Goal: Information Seeking & Learning: Learn about a topic

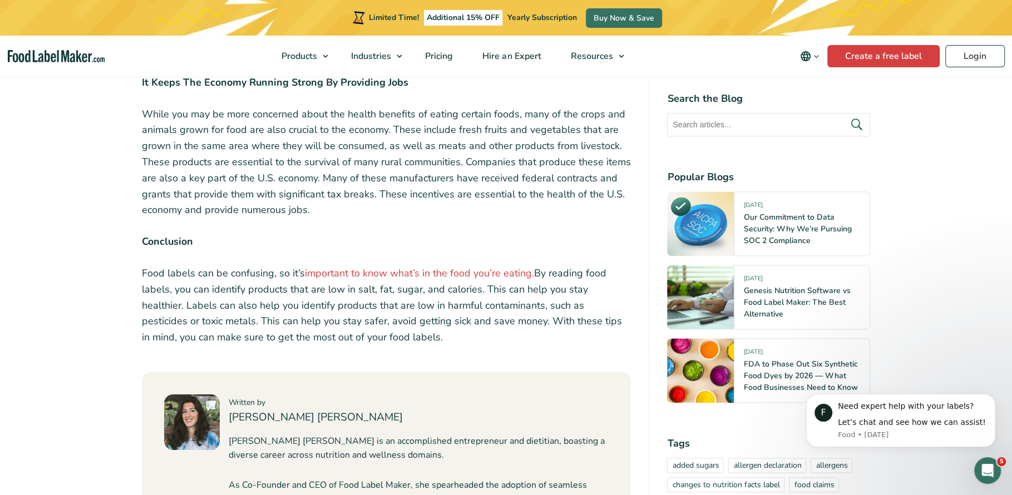
scroll to position [1475, 0]
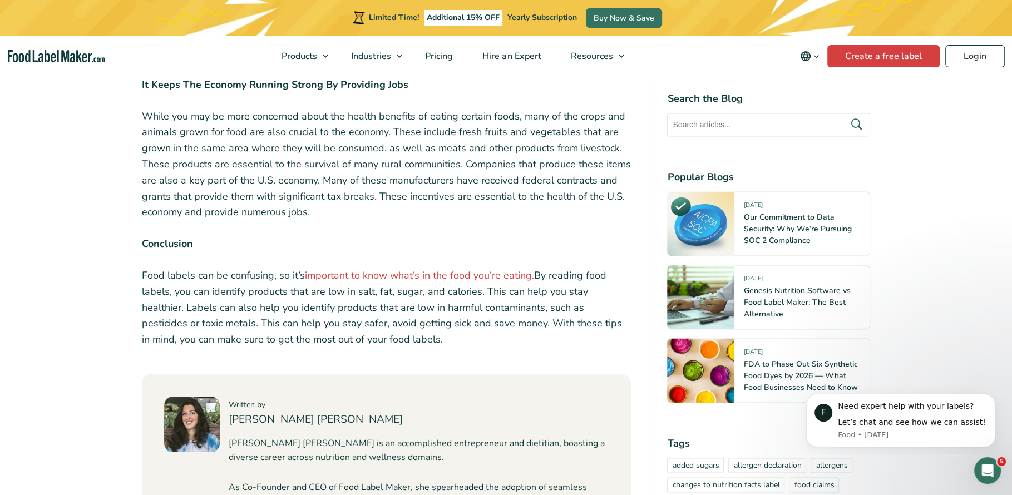
click at [355, 287] on p "Food labels can be confusing, so it’s important to know what’s in the food you’…" at bounding box center [387, 308] width 490 height 80
click at [141, 204] on div "Food labeling is essential for a healthy and affordable diet. With the cost of …" at bounding box center [506, 192] width 745 height 2268
click at [182, 268] on p "Food labels can be confusing, so it’s important to know what’s in the food you’…" at bounding box center [387, 308] width 490 height 80
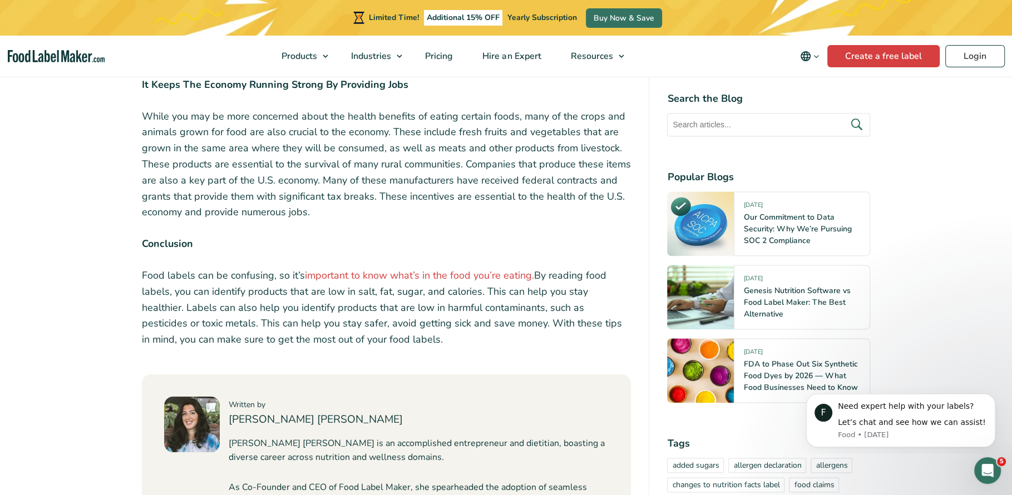
click at [182, 268] on p "Food labels can be confusing, so it’s important to know what’s in the food you’…" at bounding box center [387, 308] width 490 height 80
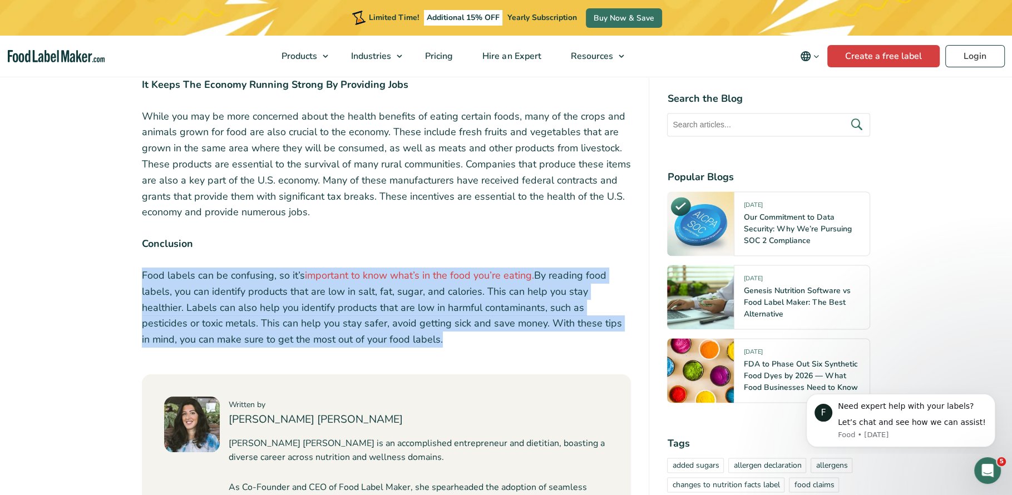
copy div "Food labels can be confusing, so it’s important to know what’s in the food you’…"
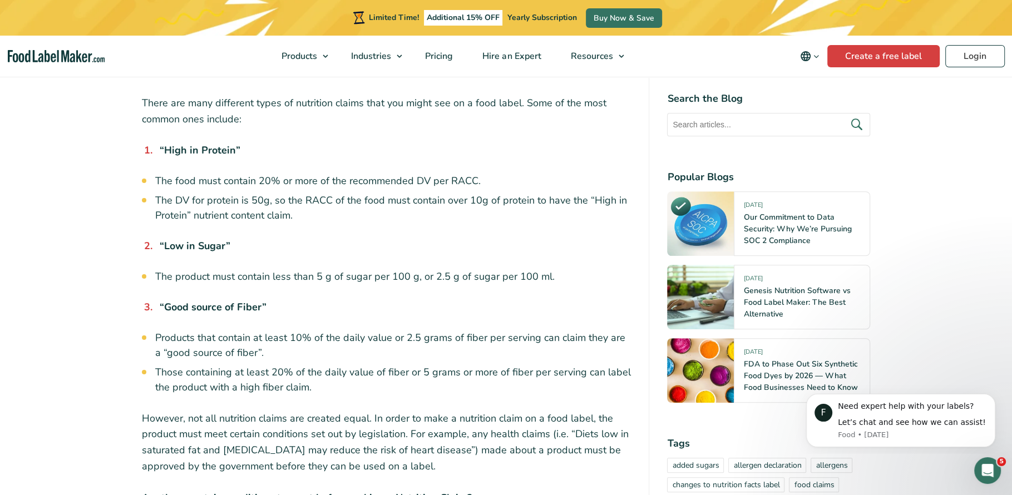
scroll to position [724, 0]
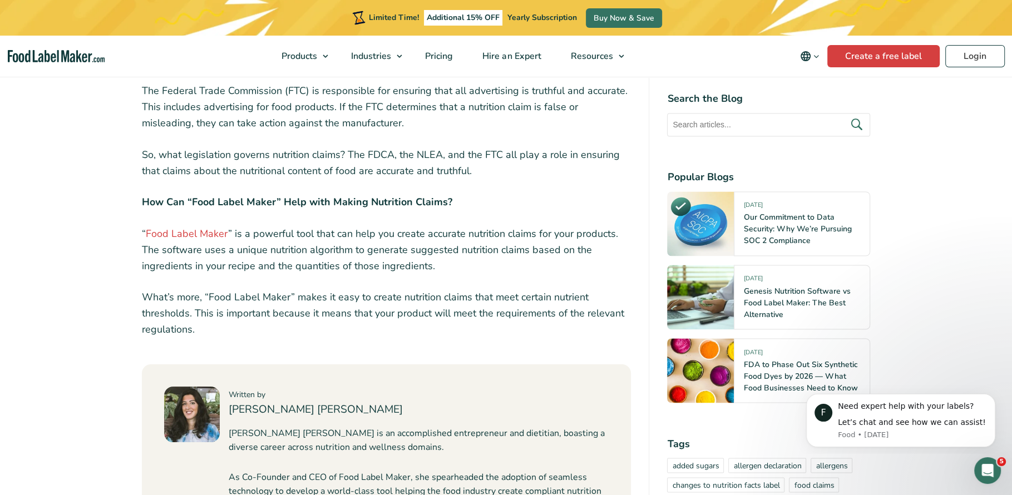
scroll to position [1741, 0]
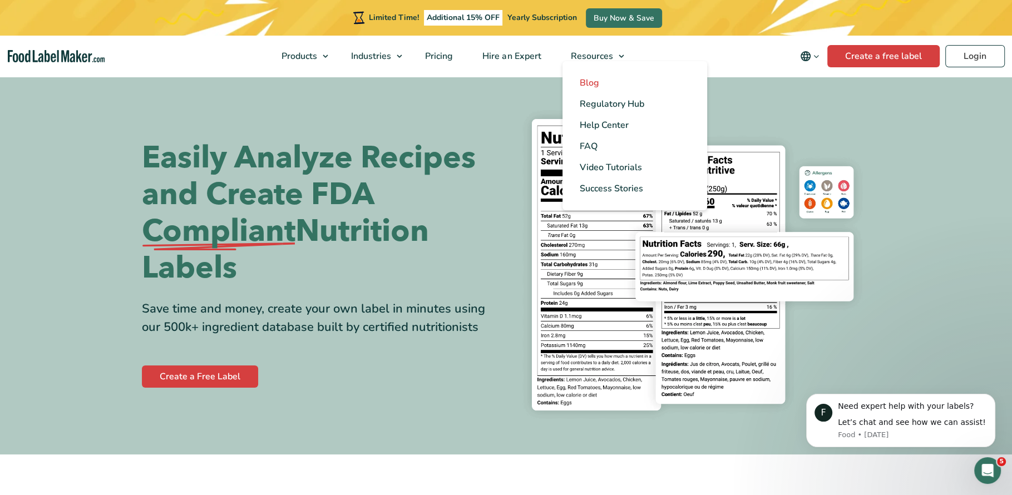
click at [594, 85] on span "Blog" at bounding box center [588, 83] width 19 height 12
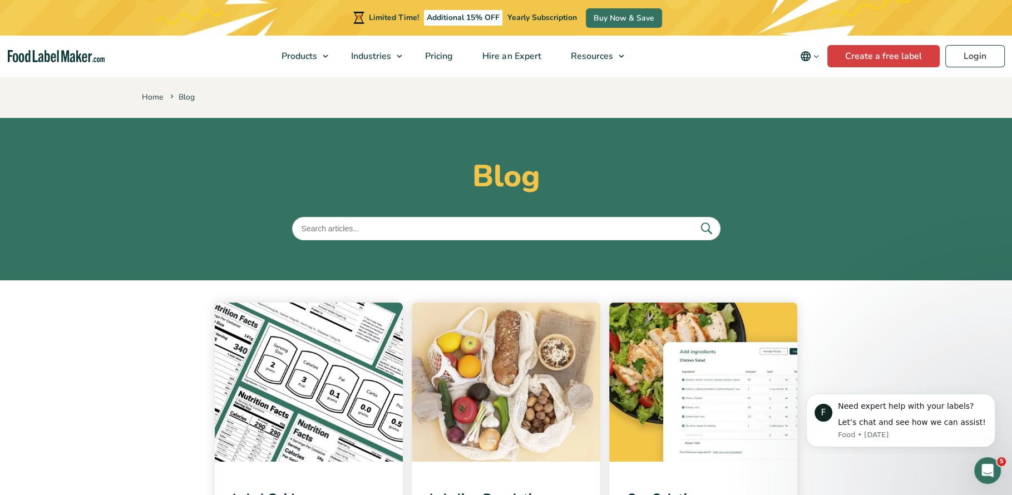
click at [470, 232] on input "text" at bounding box center [506, 228] width 428 height 23
type input "claim"
click at [694, 219] on button "submit" at bounding box center [705, 228] width 23 height 18
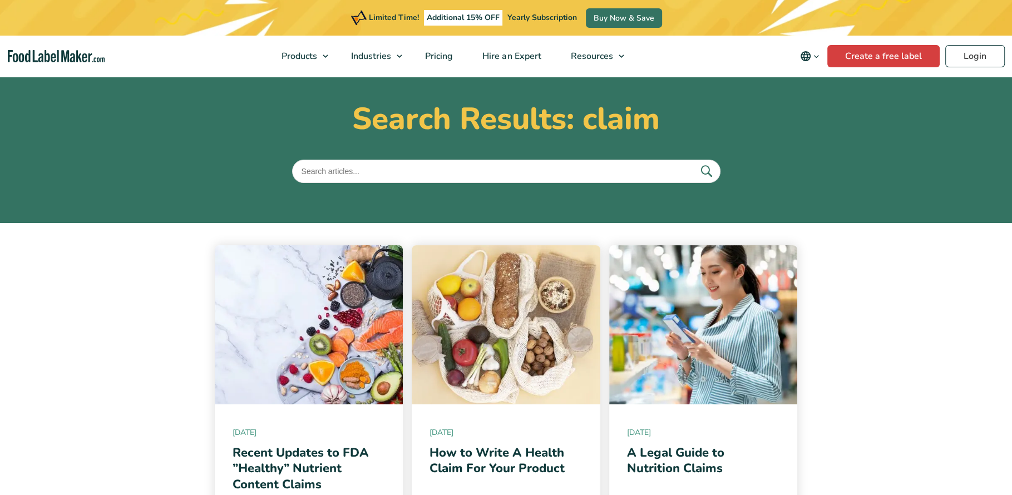
scroll to position [145, 0]
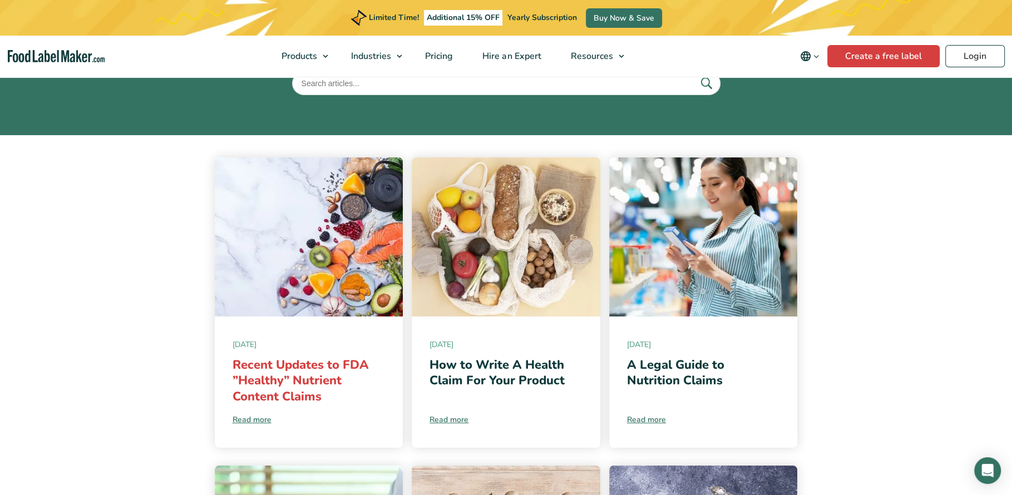
click at [310, 379] on link "Recent Updates to FDA ”Healthy” Nutrient Content Claims" at bounding box center [301, 381] width 136 height 48
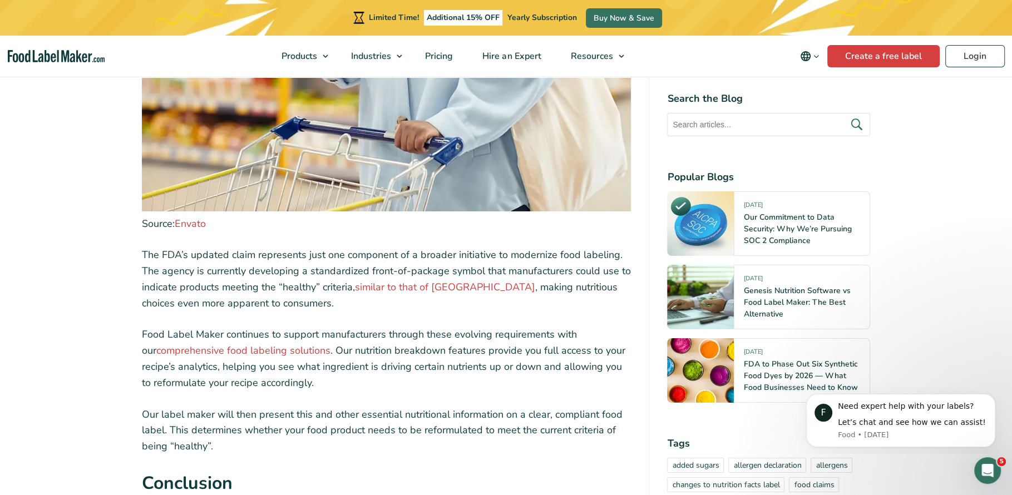
scroll to position [4068, 0]
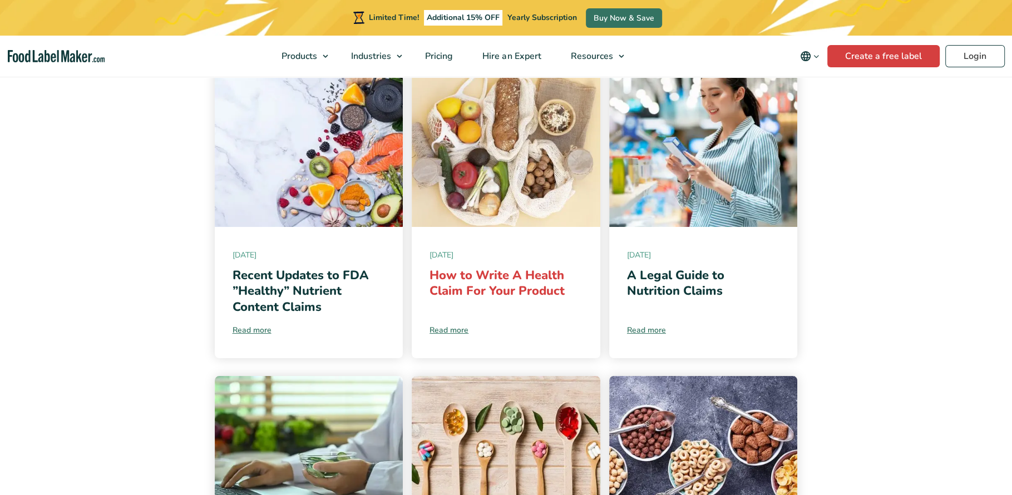
scroll to position [245, 0]
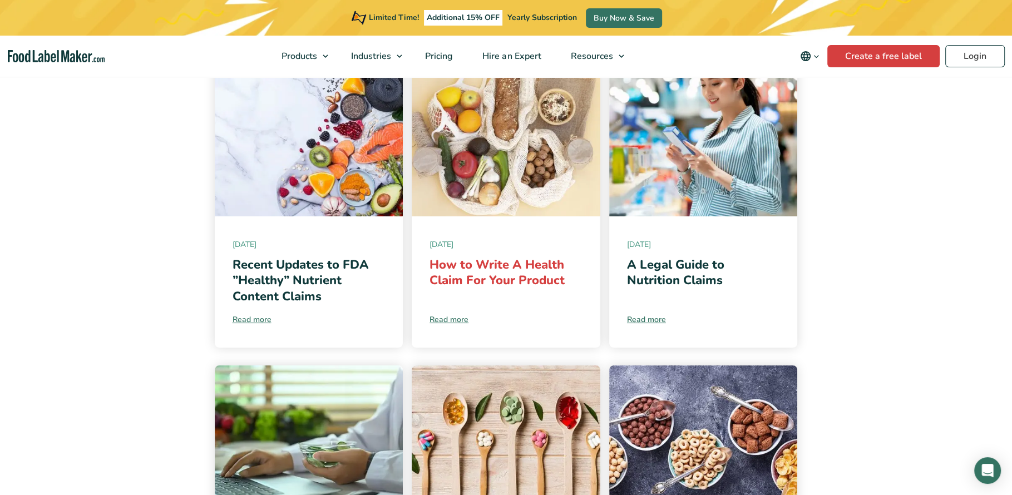
click at [502, 269] on link "How to Write A Health Claim For Your Product" at bounding box center [496, 272] width 135 height 33
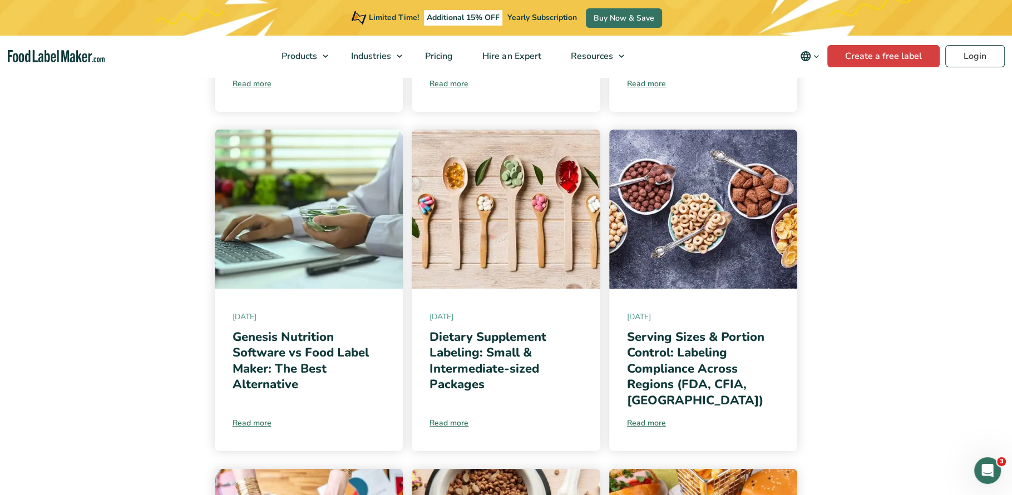
scroll to position [0, 0]
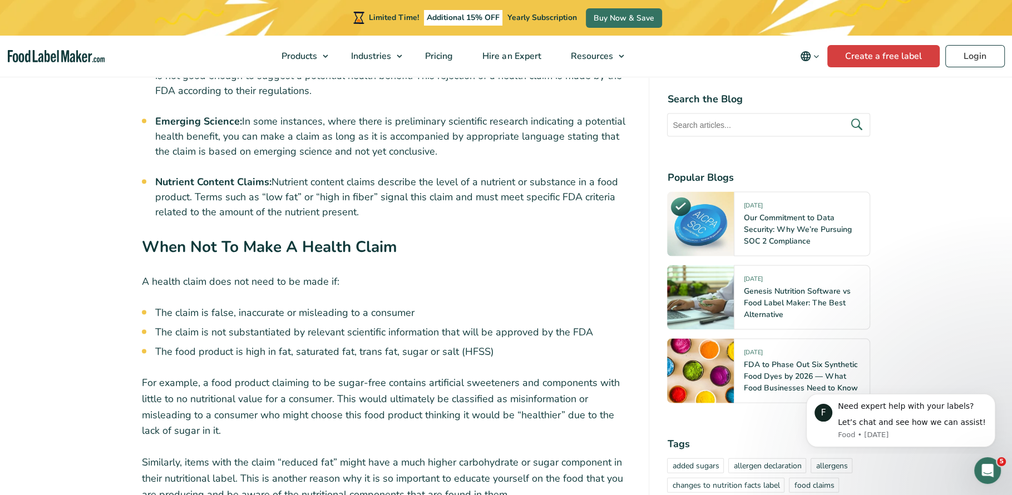
scroll to position [2160, 0]
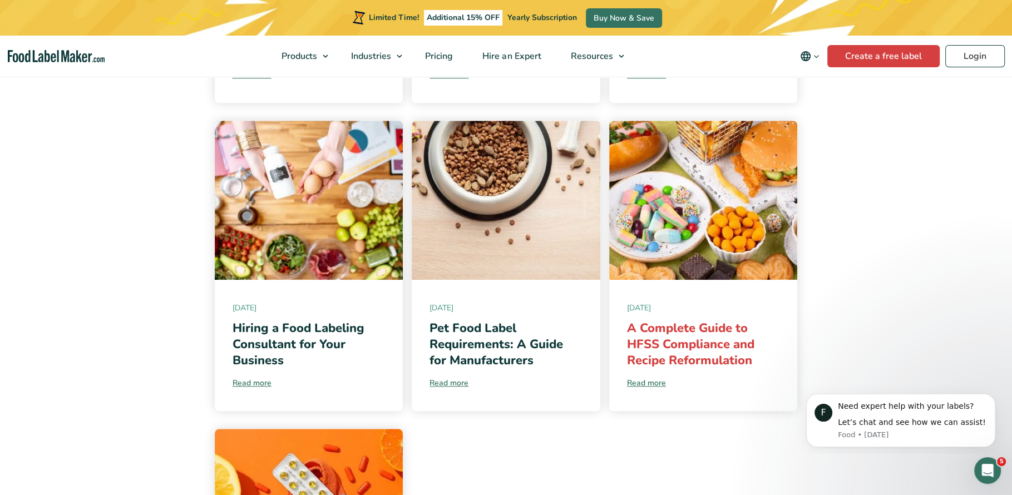
click at [707, 327] on link "A Complete Guide to HFSS Compliance and Recipe Reformulation" at bounding box center [690, 344] width 127 height 48
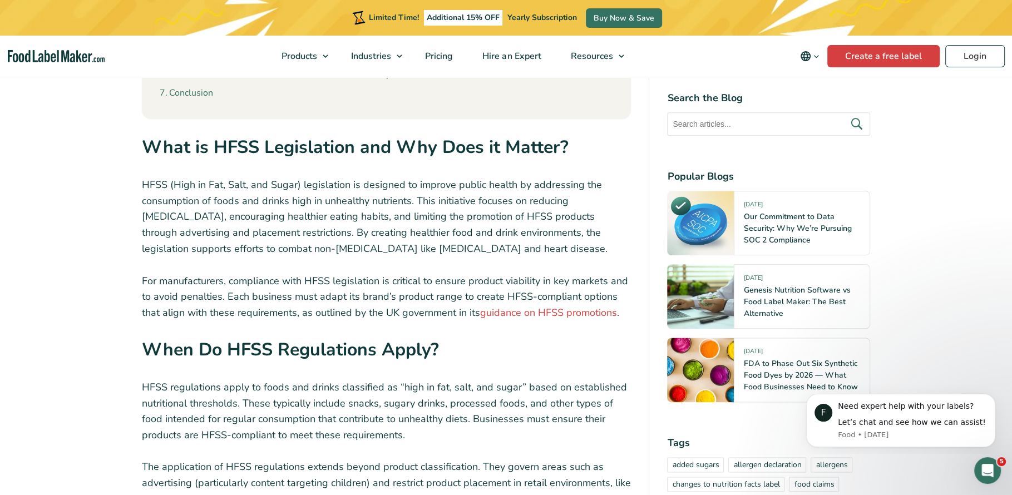
click at [439, 221] on p "HFSS (High in Fat, Salt, and Sugar) legislation is designed to improve public h…" at bounding box center [387, 249] width 490 height 144
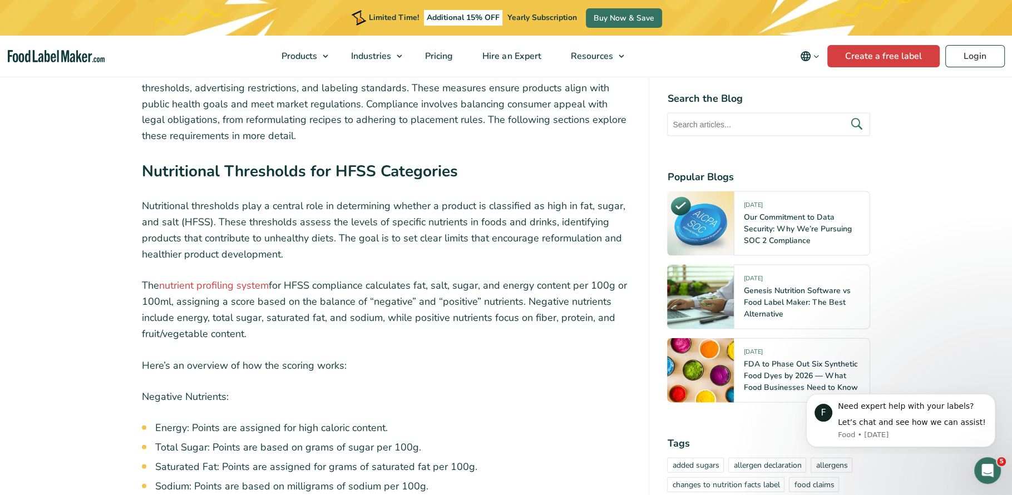
scroll to position [2256, 0]
click at [745, 127] on input "text" at bounding box center [768, 124] width 203 height 23
type input "nutrition analysis software"
click at [844, 116] on button "submit" at bounding box center [855, 125] width 23 height 18
click at [850, 120] on icon "submit" at bounding box center [855, 124] width 17 height 17
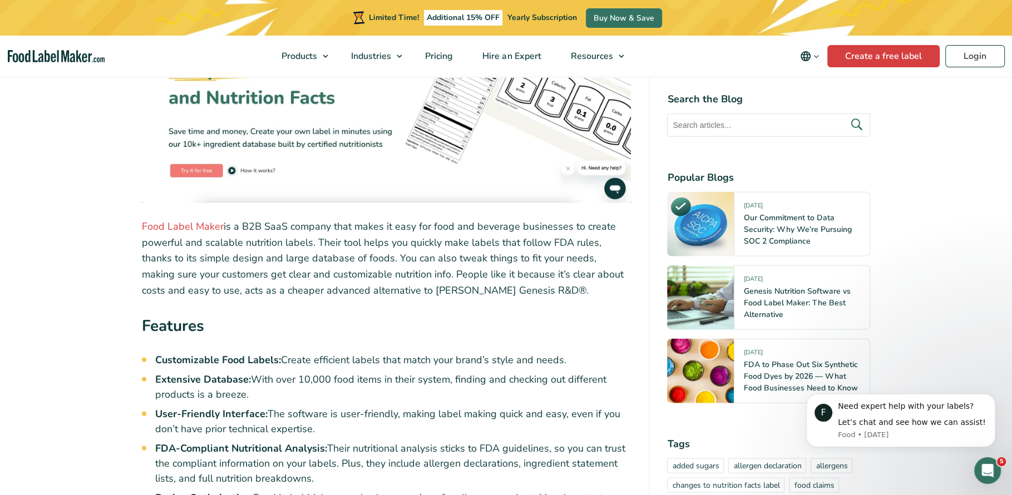
scroll to position [2442, 0]
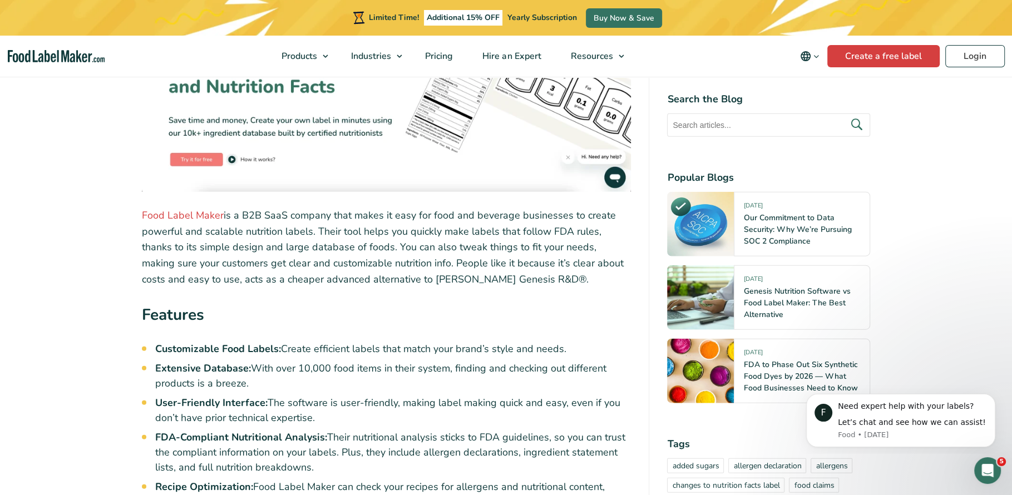
click at [472, 233] on p "Food Label Maker is a B2B SaaS company that makes it easy for food and beverage…" at bounding box center [387, 248] width 490 height 80
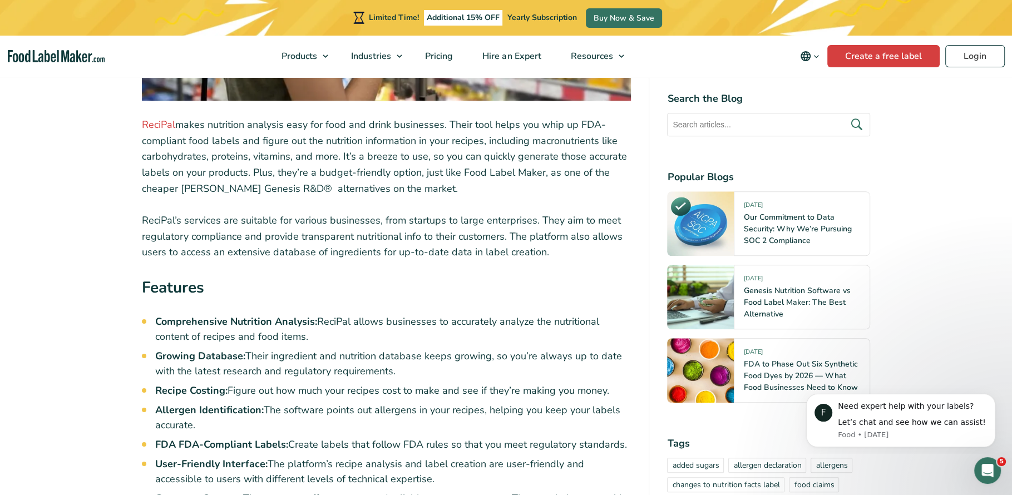
scroll to position [5037, 0]
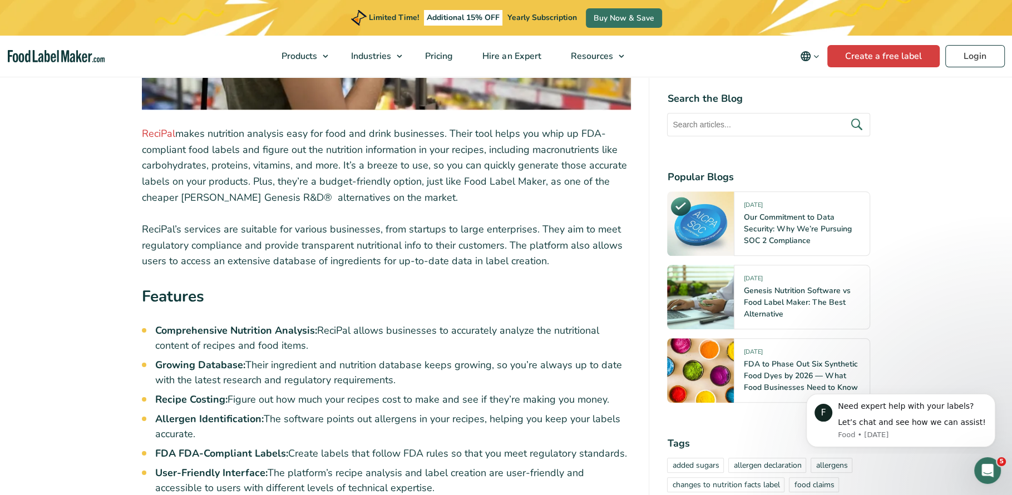
click at [166, 286] on strong "Features" at bounding box center [173, 296] width 62 height 21
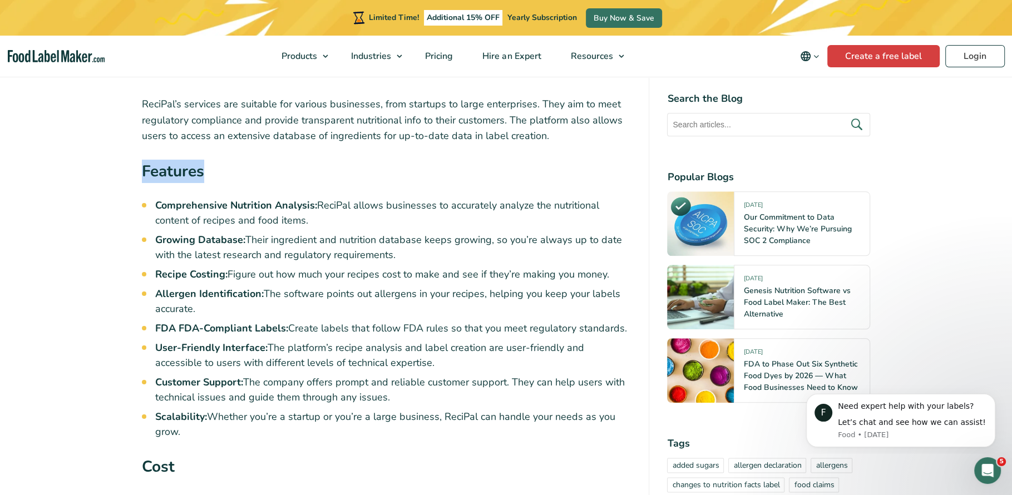
scroll to position [5173, 0]
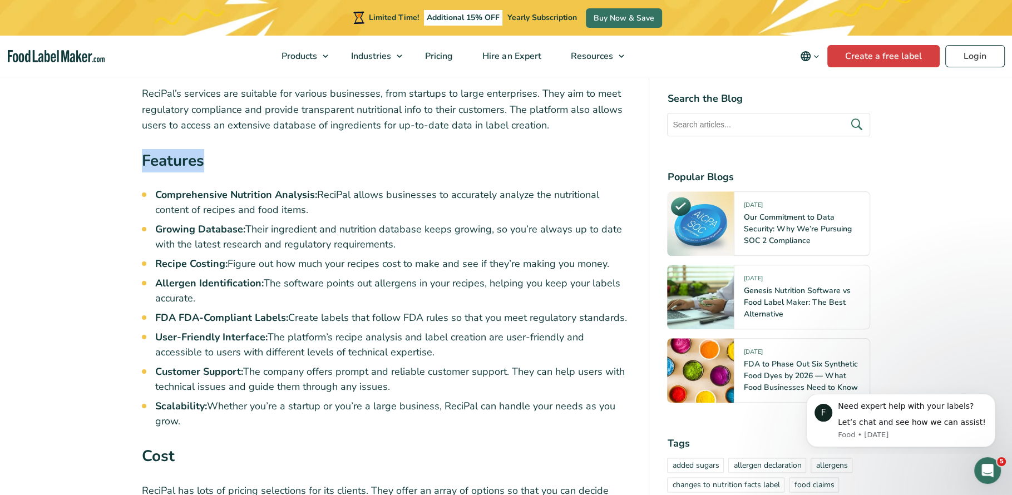
click at [277, 188] on strong "Comprehensive Nutrition Analysis:" at bounding box center [236, 194] width 162 height 13
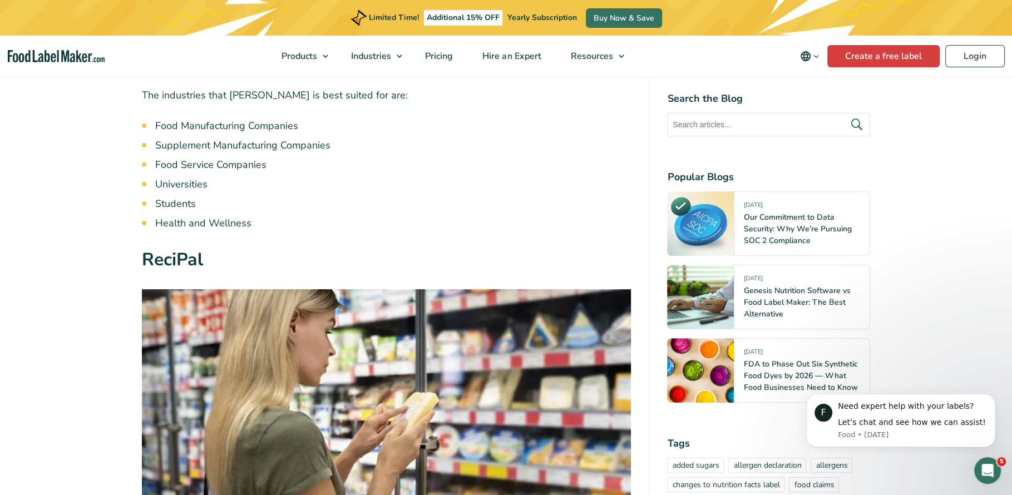
scroll to position [4614, 0]
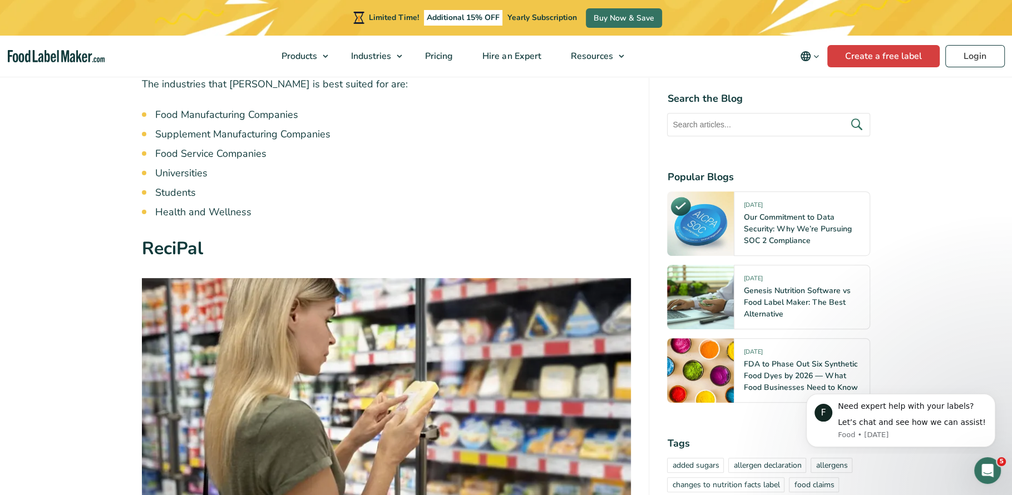
click at [174, 236] on strong "ReciPal" at bounding box center [172, 248] width 61 height 24
copy strong "ReciPal"
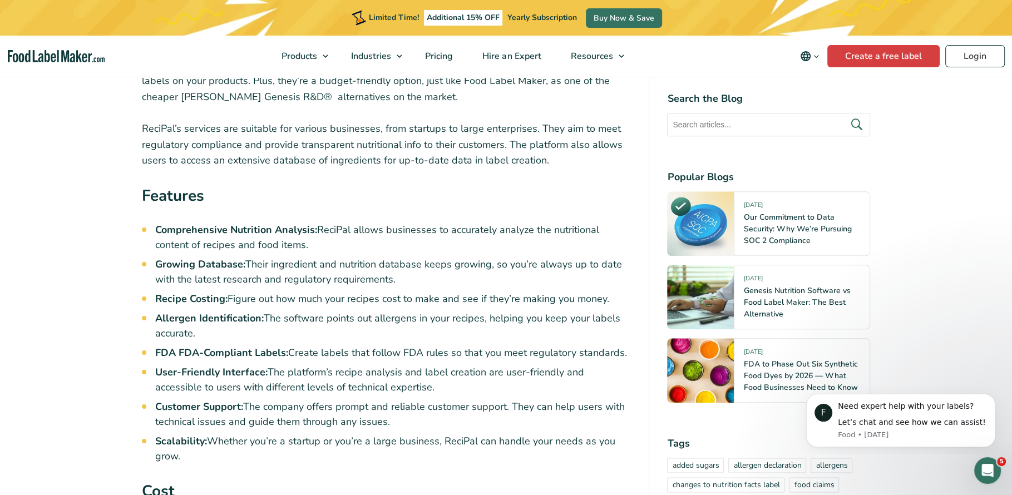
scroll to position [5162, 0]
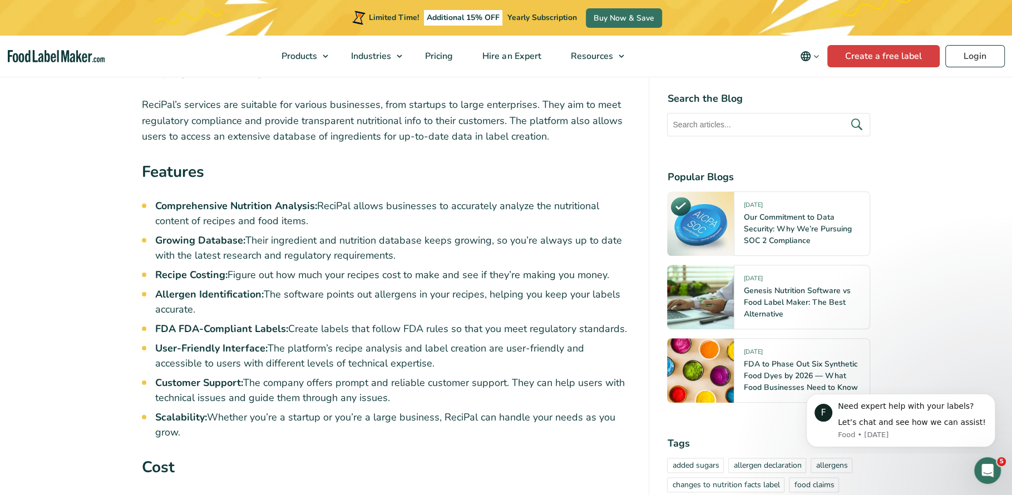
click at [264, 342] on strong "User-Friendly Interface:" at bounding box center [211, 348] width 112 height 13
click at [267, 293] on ul "Comprehensive Nutrition Analysis: ReciPal allows businesses to accurately analy…" at bounding box center [393, 319] width 476 height 241
click at [288, 322] on li "FDA FDA-Compliant Labels: Create labels that follow FDA rules so that you meet …" at bounding box center [393, 329] width 476 height 15
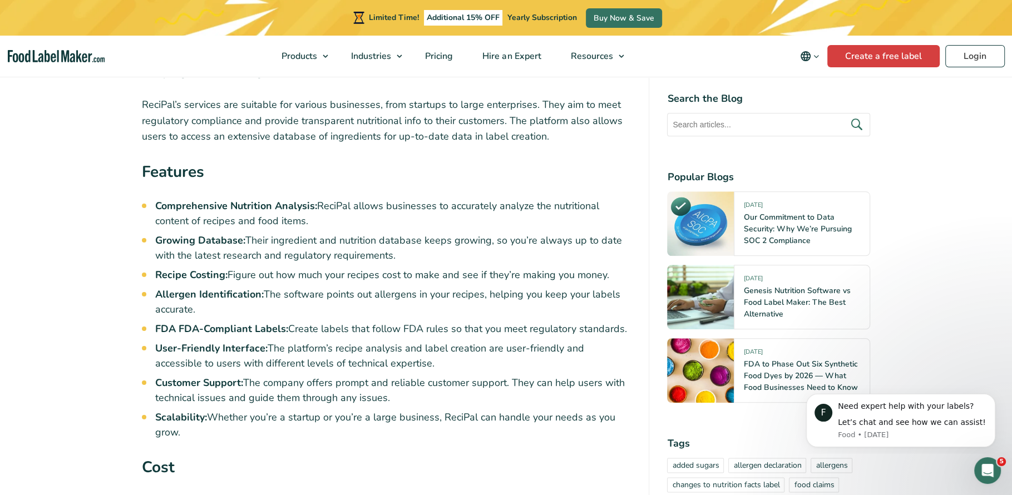
click at [288, 322] on li "FDA FDA-Compliant Labels: Create labels that follow FDA rules so that you meet …" at bounding box center [393, 329] width 476 height 15
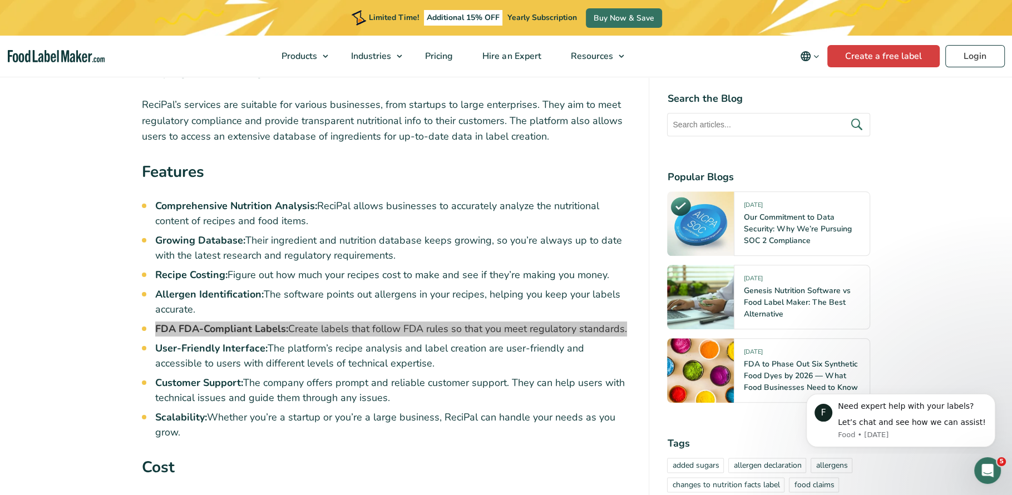
scroll to position [5488, 0]
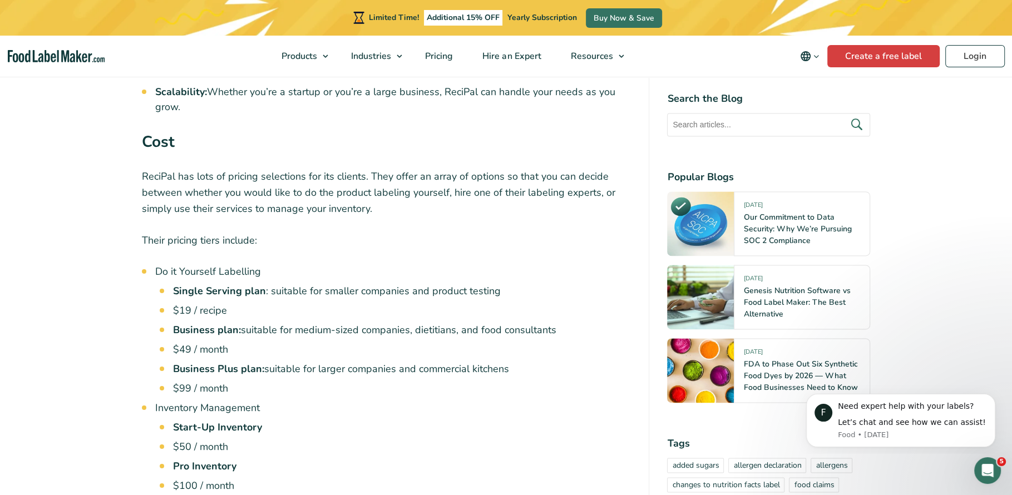
click at [363, 342] on li "$49 / month" at bounding box center [402, 349] width 458 height 15
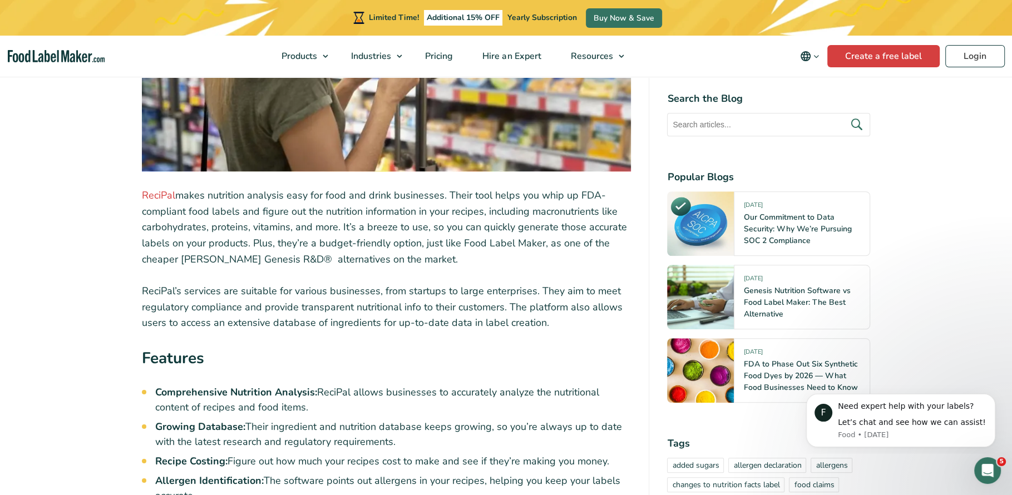
click at [355, 283] on p "ReciPal’s services are suitable for various businesses, from startups to large …" at bounding box center [387, 307] width 490 height 48
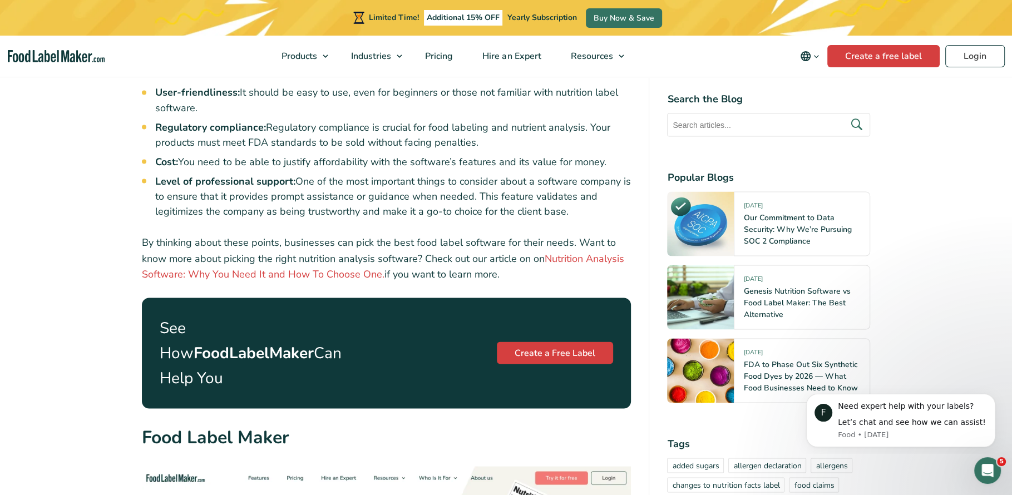
click at [486, 195] on li "Level of professional support: One of the most important things to consider abo…" at bounding box center [393, 196] width 476 height 45
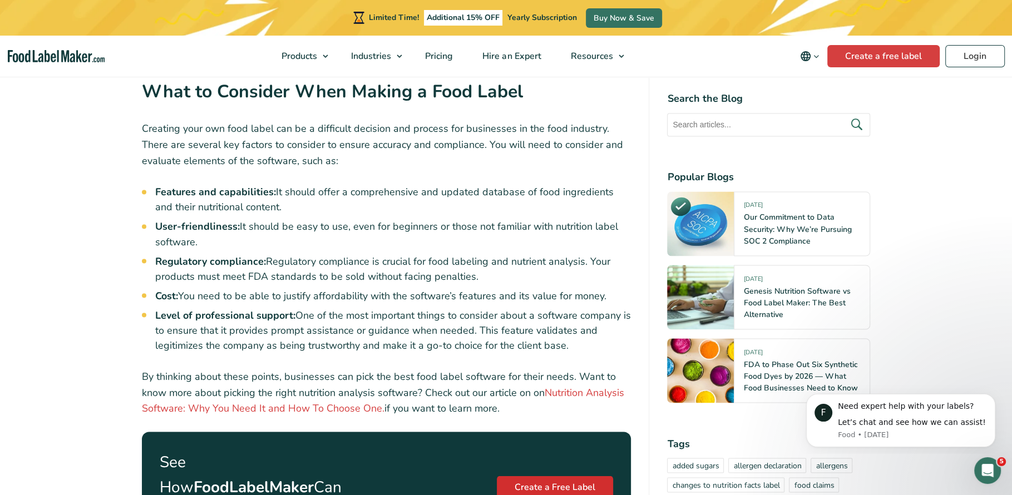
scroll to position [1881, 0]
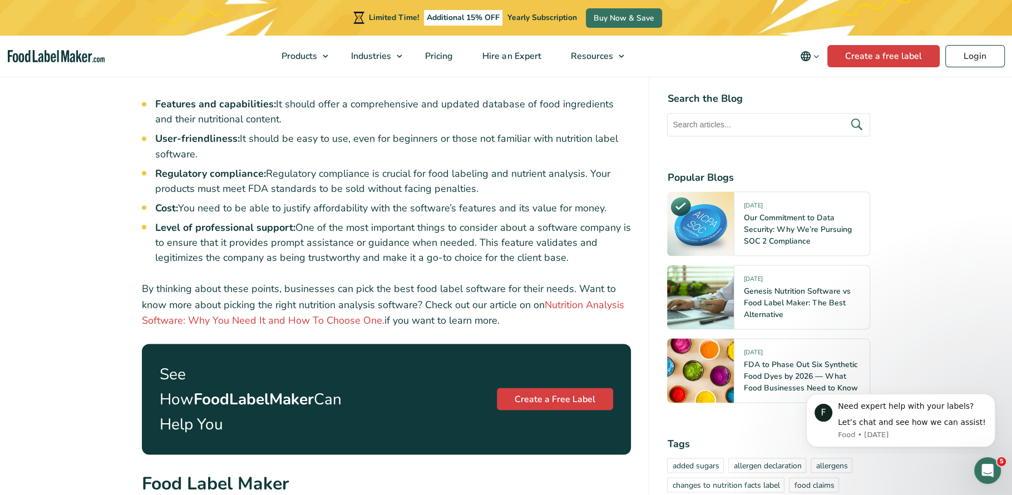
click at [404, 280] on p "By thinking about these points, businesses can pick the best food label softwar…" at bounding box center [387, 304] width 490 height 48
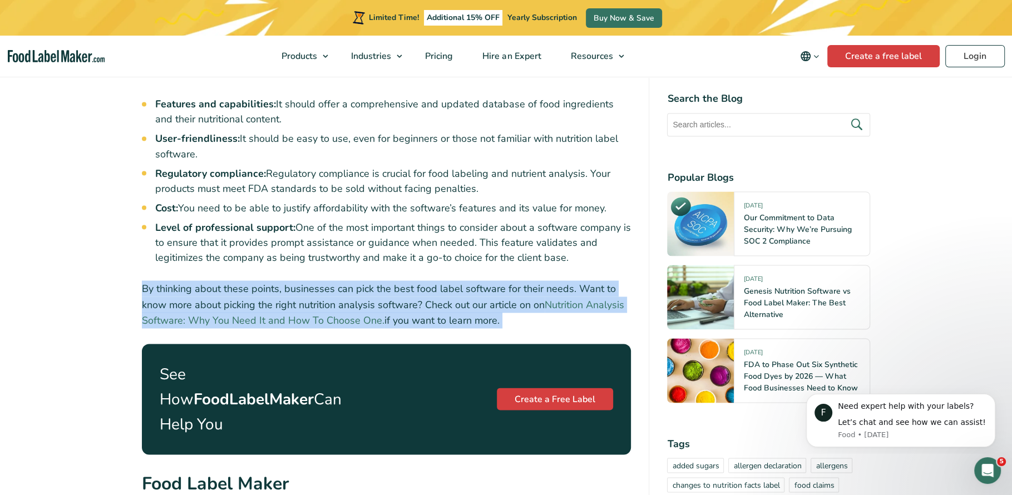
click at [360, 304] on link "Nutrition Analysis Software: Why You Need It and How To Choose One." at bounding box center [383, 312] width 482 height 29
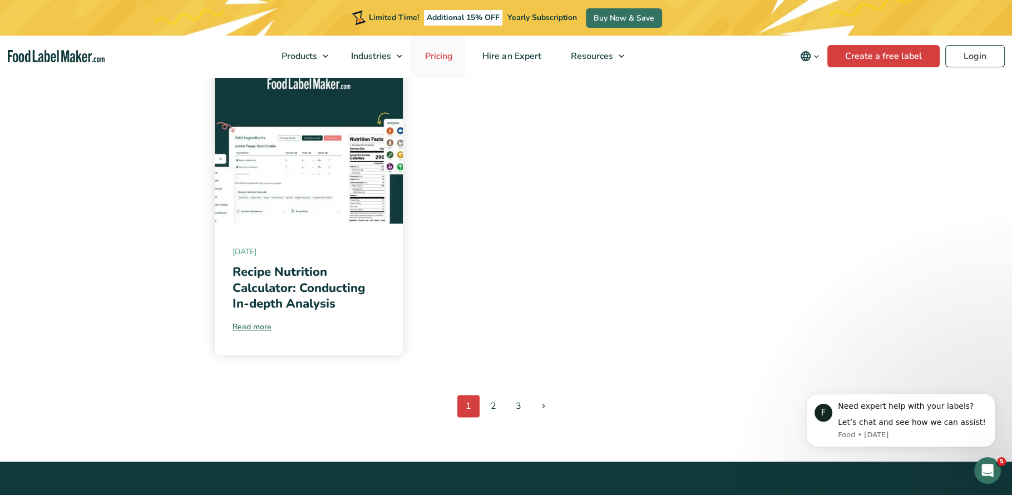
click at [437, 50] on span "Pricing" at bounding box center [438, 56] width 32 height 12
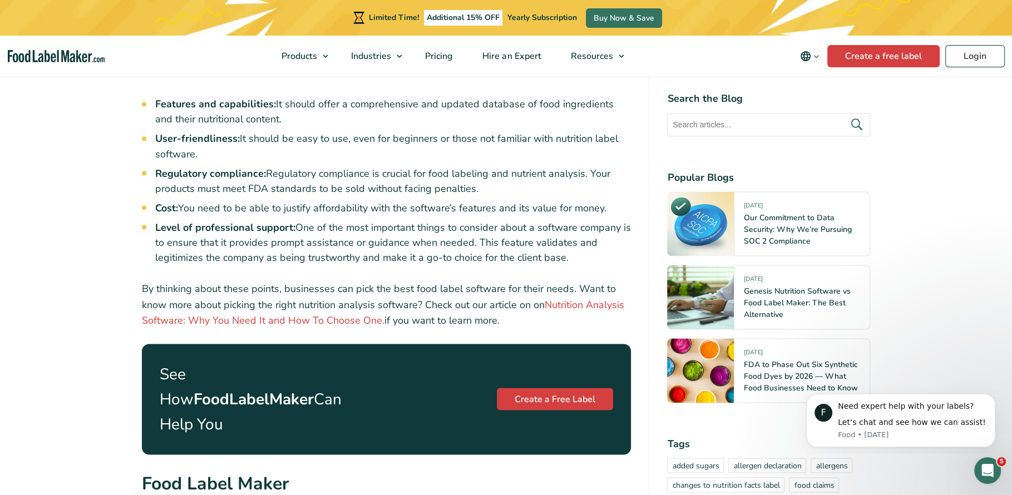
click at [249, 280] on p "By thinking about these points, businesses can pick the best food label softwar…" at bounding box center [387, 304] width 490 height 48
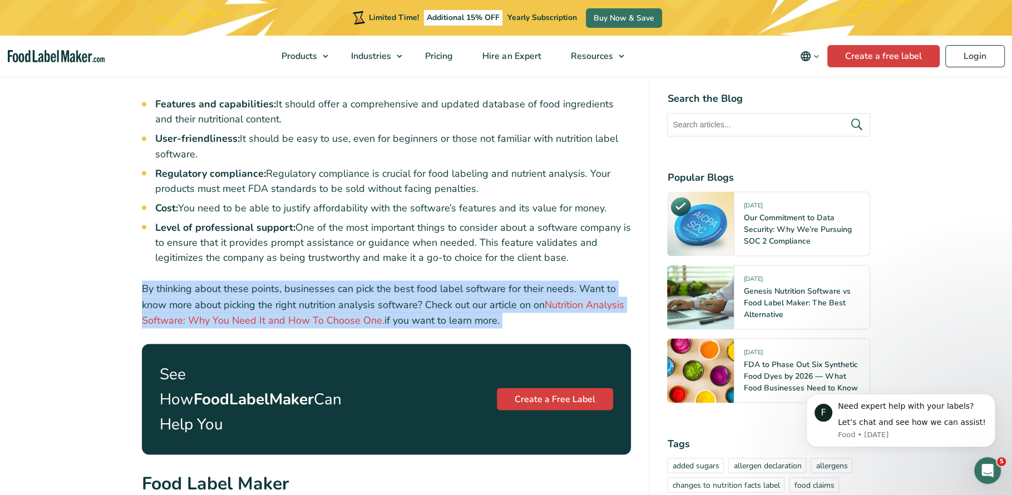
click at [249, 280] on p "By thinking about these points, businesses can pick the best food label softwar…" at bounding box center [387, 304] width 490 height 48
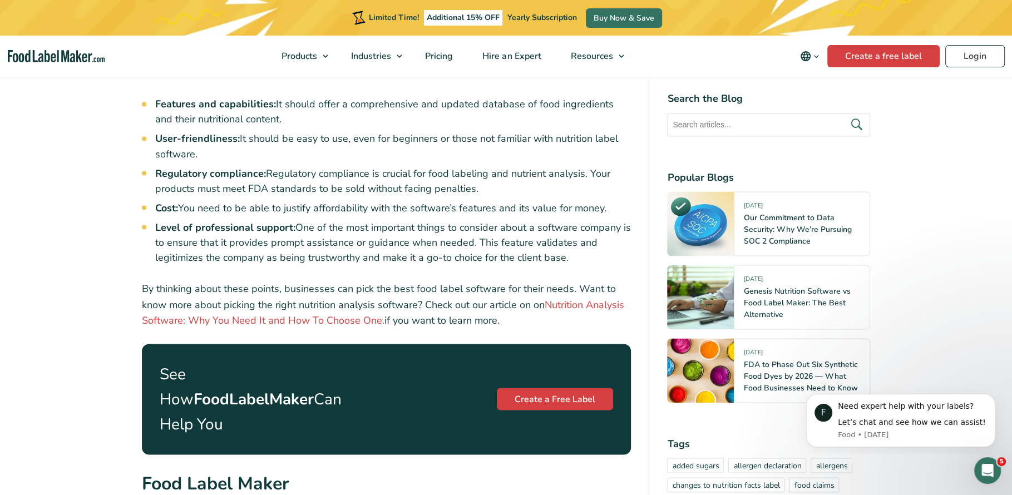
scroll to position [1868, 0]
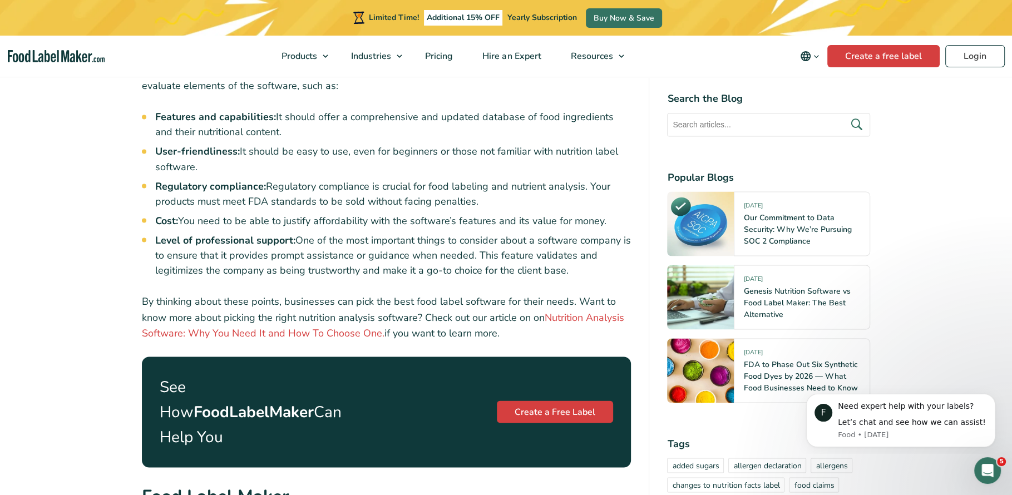
click at [421, 187] on li "Regulatory compliance: Regulatory compliance is crucial for food labeling and n…" at bounding box center [393, 194] width 476 height 30
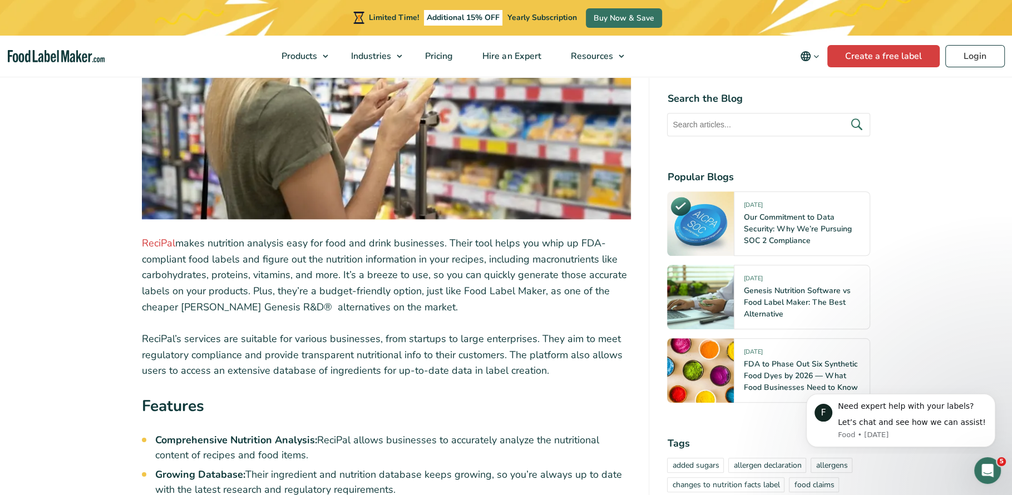
scroll to position [1796, 0]
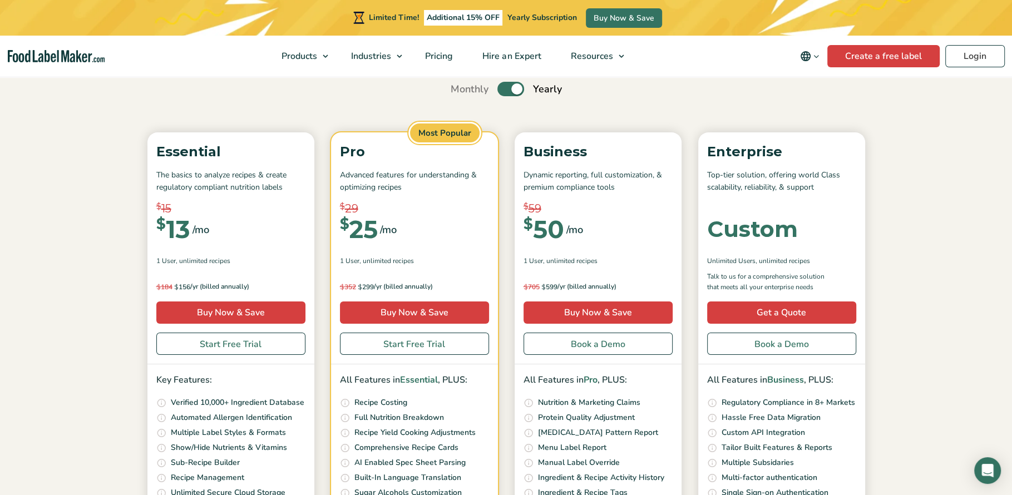
click at [211, 148] on p "Essential" at bounding box center [230, 151] width 149 height 21
copy div "Essential"
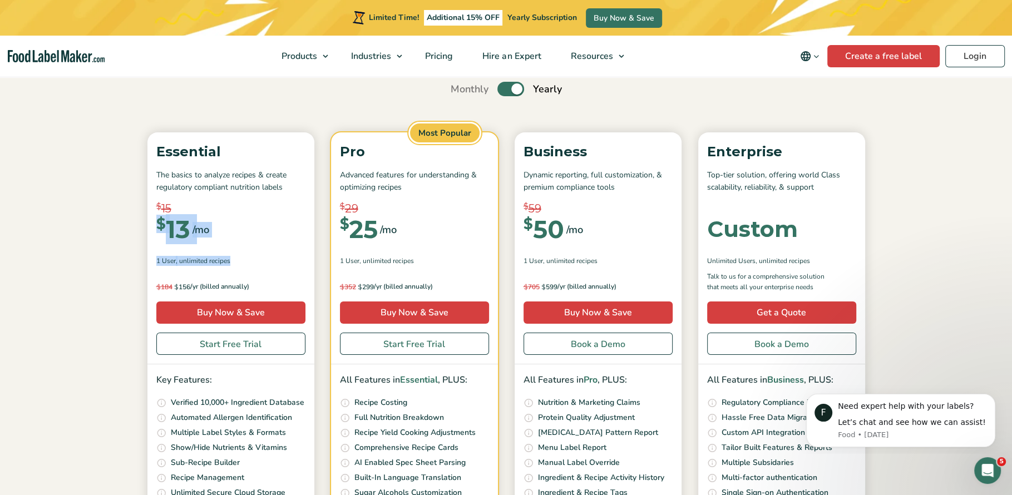
drag, startPoint x: 238, startPoint y: 259, endPoint x: 150, endPoint y: 219, distance: 96.8
click at [150, 218] on div "Essential The basics to analyze recipes & create regulatory compliant nutrition…" at bounding box center [230, 248] width 167 height 232
click at [252, 280] on div "$ 184 $ 156 /yr (billed annually) Save $ 144 per year" at bounding box center [230, 281] width 149 height 21
drag, startPoint x: 252, startPoint y: 281, endPoint x: 156, endPoint y: 211, distance: 118.9
click at [156, 211] on div "Essential The basics to analyze recipes & create regulatory compliant nutrition…" at bounding box center [230, 248] width 167 height 232
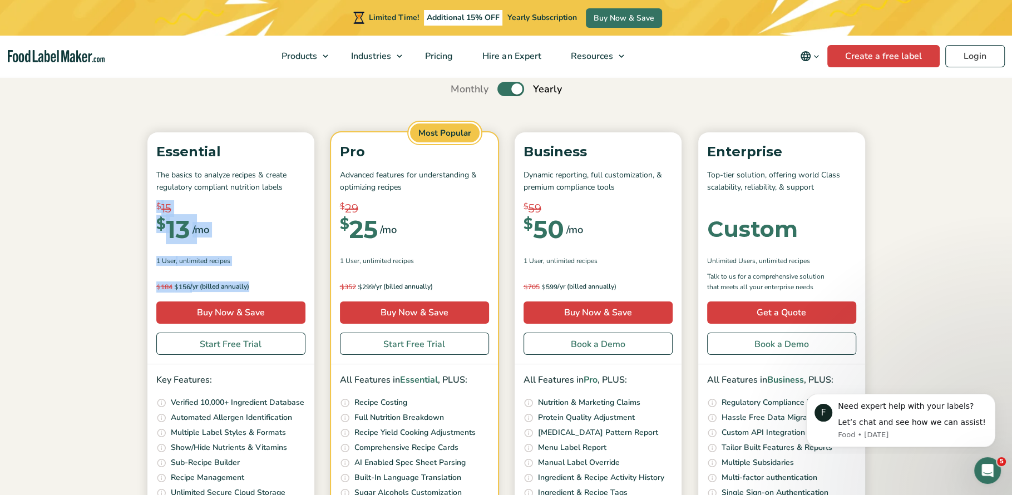
copy div "$ 15 $ 13 /mo $ 25 /mo 1 User , Unlimited Recipes Billed monthly. Cancel anytim…"
click at [401, 238] on div "$ 29 $ 25 /mo" at bounding box center [414, 230] width 149 height 42
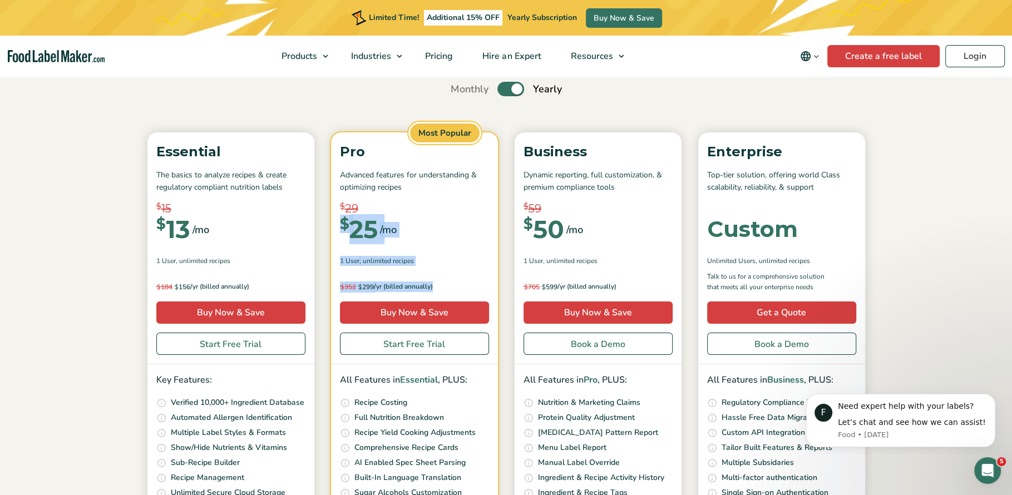
drag, startPoint x: 432, startPoint y: 284, endPoint x: 332, endPoint y: 220, distance: 118.4
click at [332, 220] on div "Pro Advanced features for understanding & optimizing recipes $ 29 $ 25 /mo $ 49…" at bounding box center [414, 248] width 167 height 232
click at [346, 155] on p "Pro" at bounding box center [414, 151] width 149 height 21
copy p "Pro"
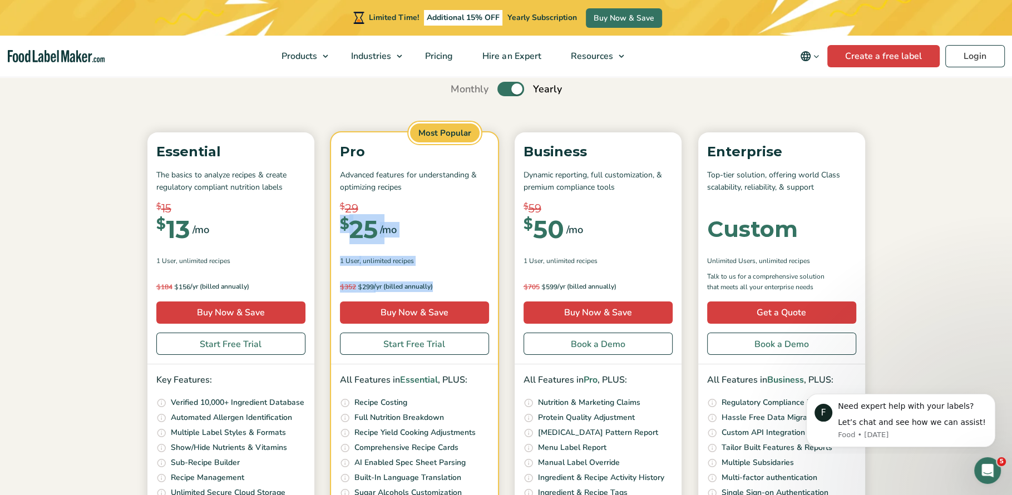
drag, startPoint x: 433, startPoint y: 286, endPoint x: 333, endPoint y: 228, distance: 115.9
click at [332, 227] on div "Pro Advanced features for understanding & optimizing recipes $ 29 $ 25 /mo $ 49…" at bounding box center [414, 248] width 167 height 232
copy div "$ 25 /mo $ 49 /mo 1 User , Unlimited Recipes Billed monthly. Cancel anytime $ 3…"
click at [631, 239] on div "$ 59 $ 50 /mo" at bounding box center [597, 230] width 149 height 42
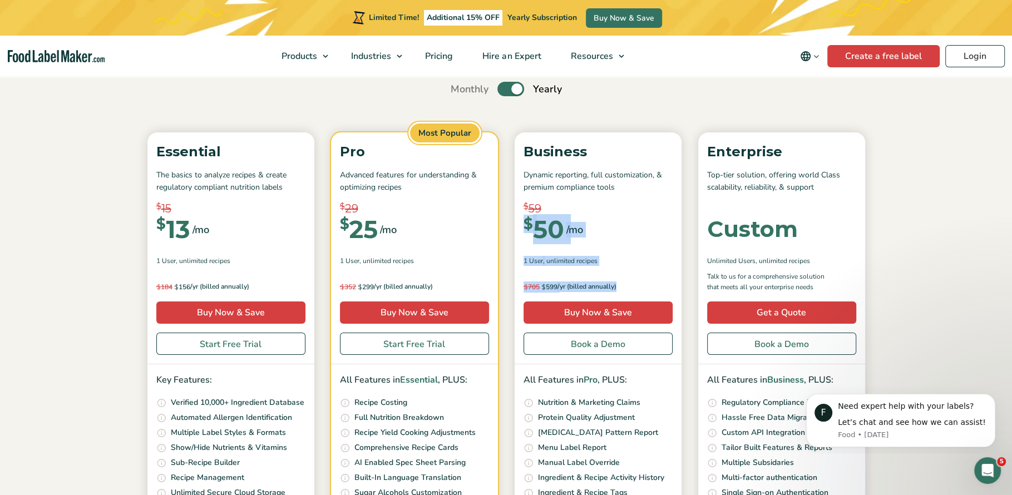
drag, startPoint x: 629, startPoint y: 287, endPoint x: 516, endPoint y: 226, distance: 128.4
click at [516, 225] on div "Business Dynamic reporting, full customization, & premium compliance tools $ 59…" at bounding box center [598, 248] width 167 height 232
copy div "$ 50 /mo $ 100 /mo 1 User , Unlimited Recipes Billed monthly. Cancel anytime $ …"
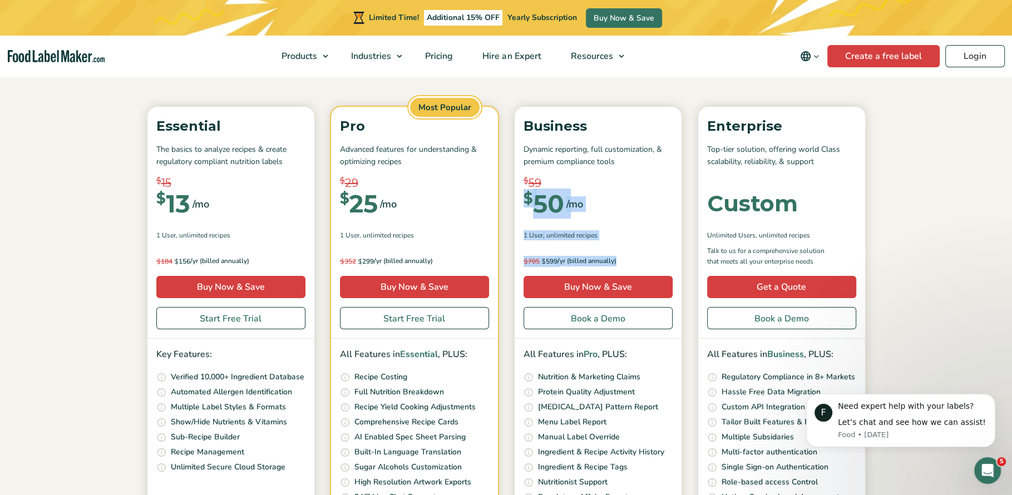
scroll to position [145, 0]
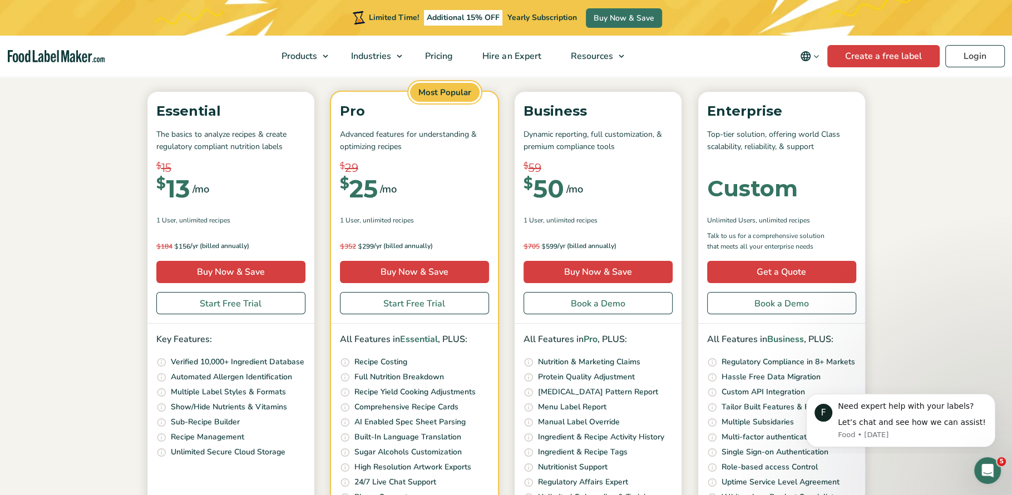
click at [723, 114] on p "Enterprise" at bounding box center [781, 111] width 149 height 21
copy p "Enterprise"
click at [778, 223] on span ", Unlimited Recipes" at bounding box center [782, 220] width 55 height 10
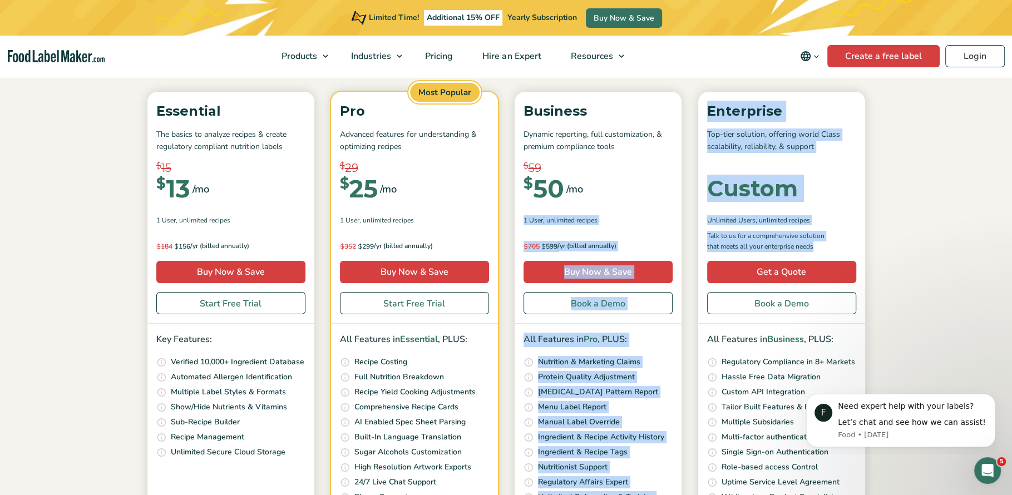
drag, startPoint x: 819, startPoint y: 245, endPoint x: 687, endPoint y: 186, distance: 144.7
click at [687, 186] on div "Essential The basics to analyze recipes & create regulatory compliant nutrition…" at bounding box center [506, 320] width 729 height 457
click at [714, 187] on div "Custom" at bounding box center [752, 188] width 91 height 22
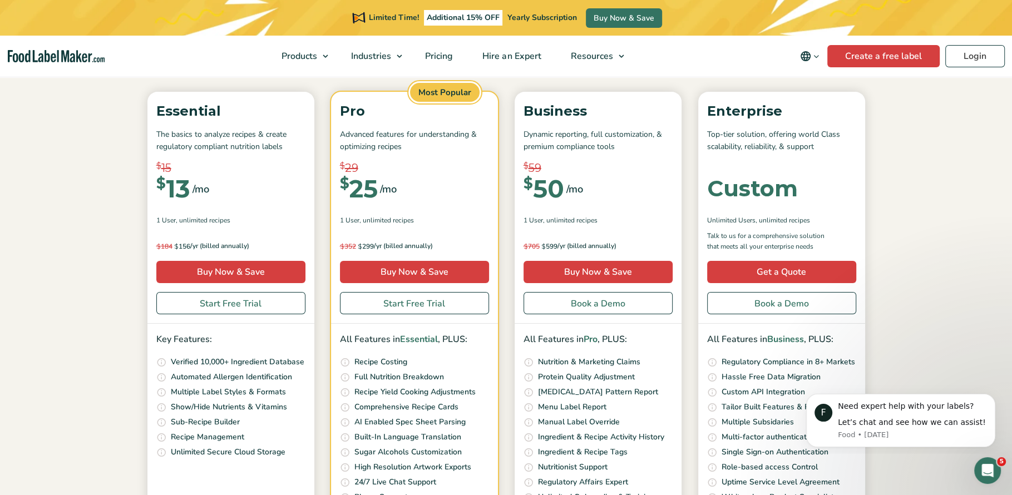
drag, startPoint x: 710, startPoint y: 187, endPoint x: 831, endPoint y: 250, distance: 136.6
click at [831, 250] on div "Enterprise Top-tier solution, offering world Class scalability, reliability, & …" at bounding box center [781, 208] width 167 height 233
copy div "Custom Unlimited Users , Unlimited Recipes Talk to us for a comprehensive solut…"
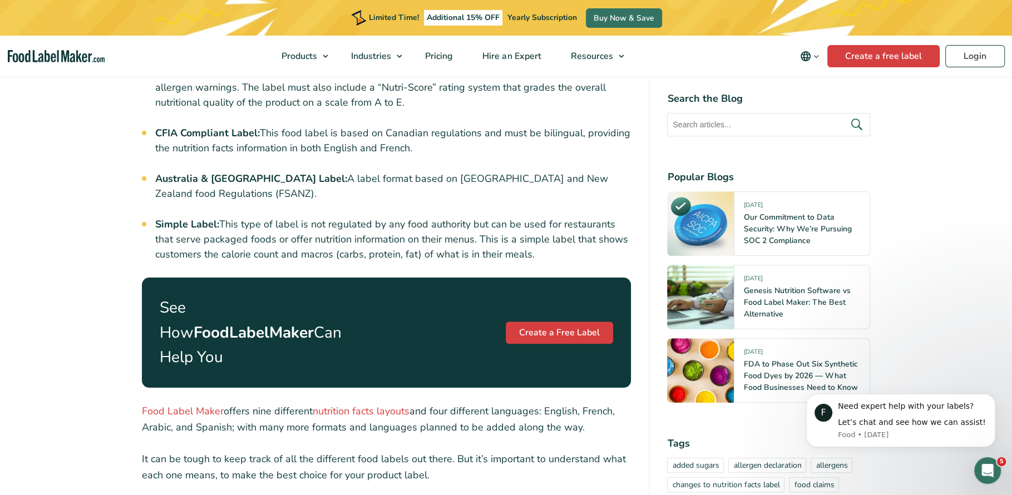
scroll to position [1026, 0]
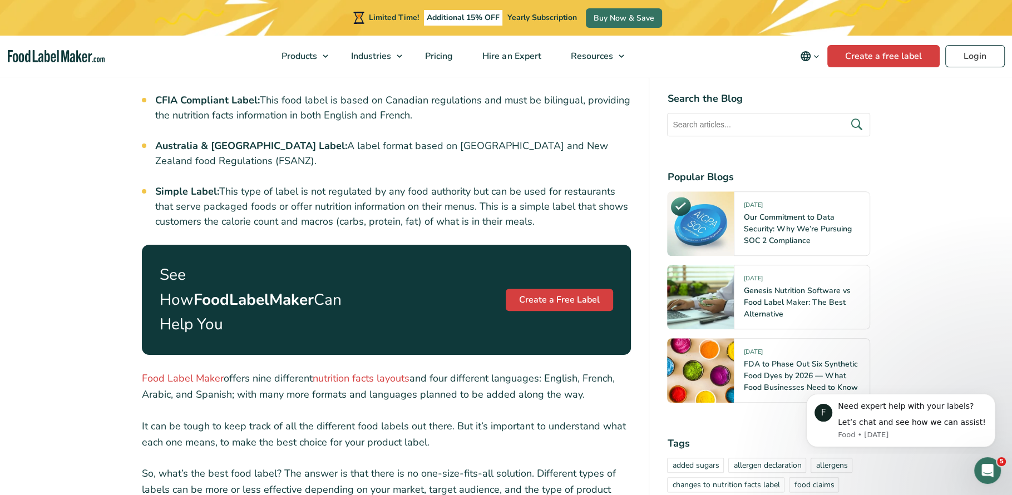
click at [82, 251] on article "1 June, 2023 Different Nutrition Facts Label Formats Written by Maria Abi Hanna" at bounding box center [506, 318] width 1012 height 2453
